Goal: Information Seeking & Learning: Learn about a topic

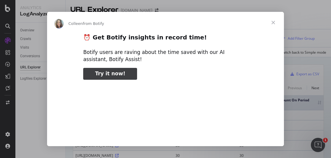
type input "159342"
click at [300, 18] on div "Intercom messenger" at bounding box center [165, 79] width 331 height 158
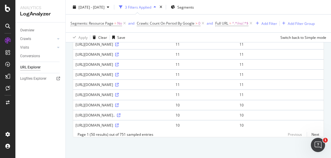
scroll to position [533, 0]
